Goal: Find specific page/section: Find specific page/section

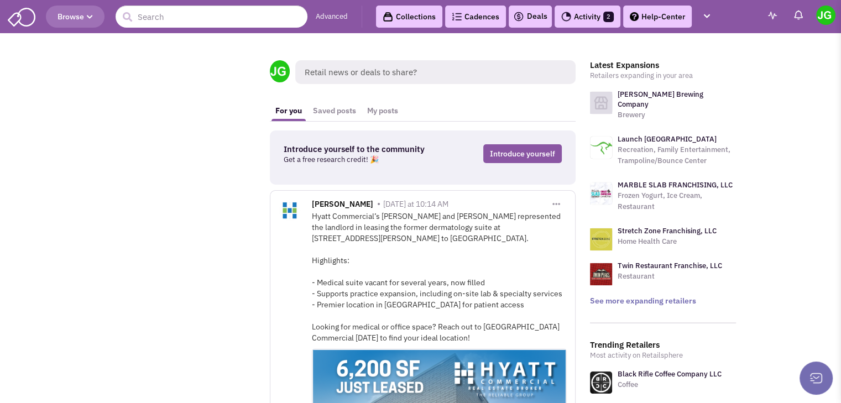
click at [426, 219] on div "Hyatt Commercial’s [PERSON_NAME] and [PERSON_NAME] represented the landlord in …" at bounding box center [439, 277] width 255 height 133
click at [435, 239] on div "Hyatt Commercial’s [PERSON_NAME] and [PERSON_NAME] represented the landlord in …" at bounding box center [439, 277] width 255 height 133
click at [584, 19] on link "Activity 2" at bounding box center [588, 17] width 66 height 22
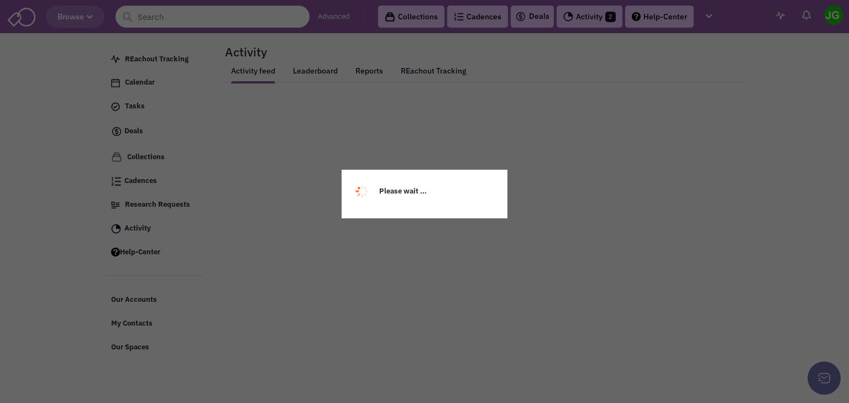
select select
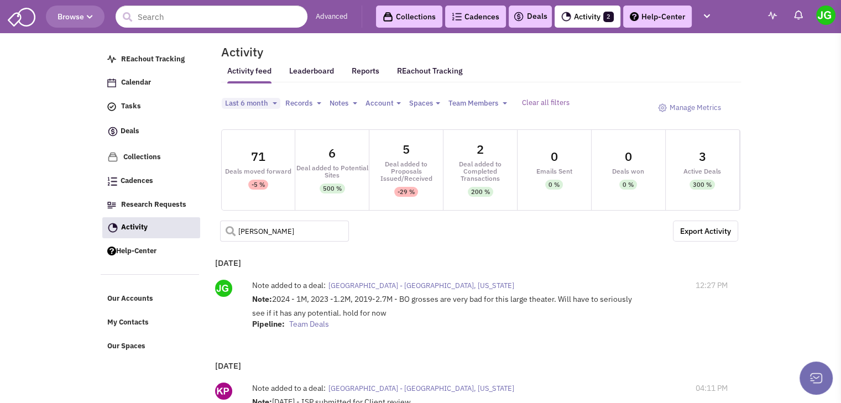
click at [279, 226] on input "franklin" at bounding box center [284, 231] width 129 height 21
type input "burlington"
click at [223, 227] on span at bounding box center [226, 227] width 13 height 13
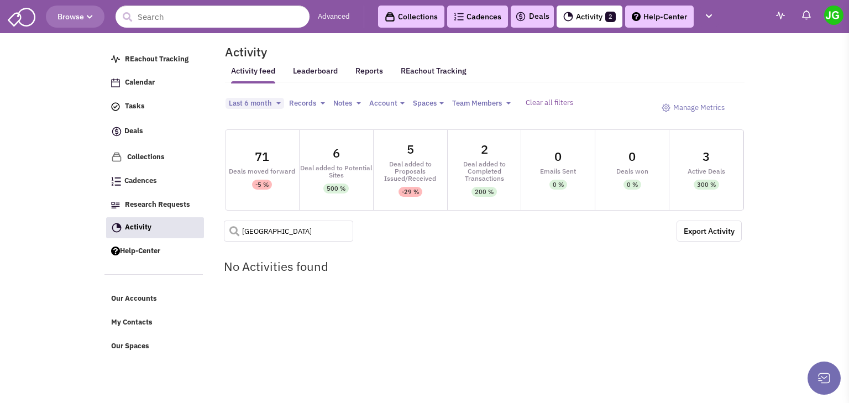
click at [275, 225] on input "burlington" at bounding box center [288, 231] width 129 height 21
